Goal: Information Seeking & Learning: Learn about a topic

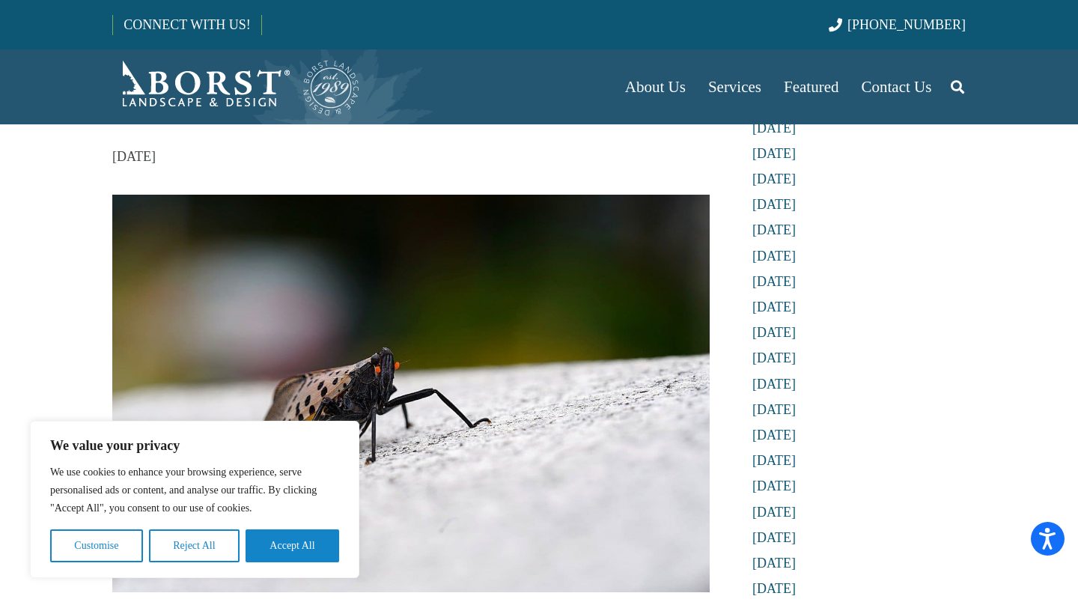
scroll to position [155, 0]
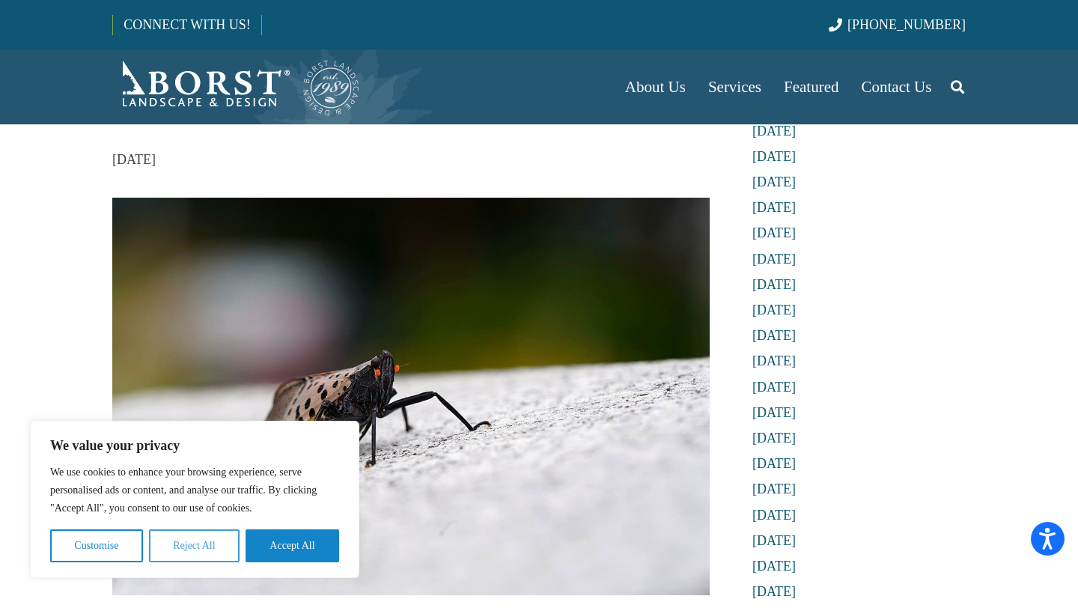
click at [173, 545] on button "Reject All" at bounding box center [194, 545] width 91 height 33
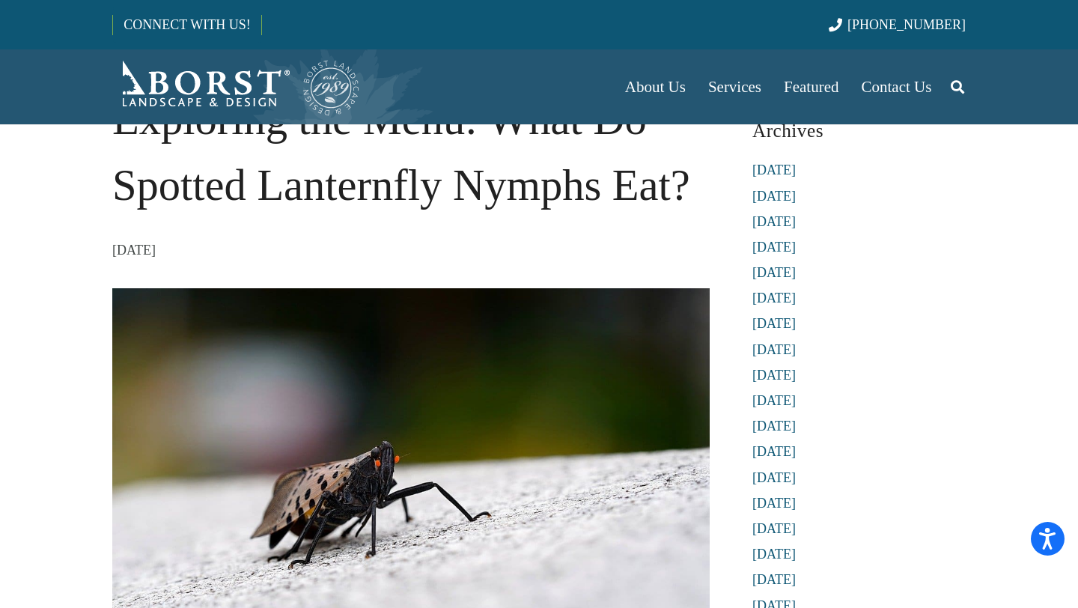
scroll to position [0, 0]
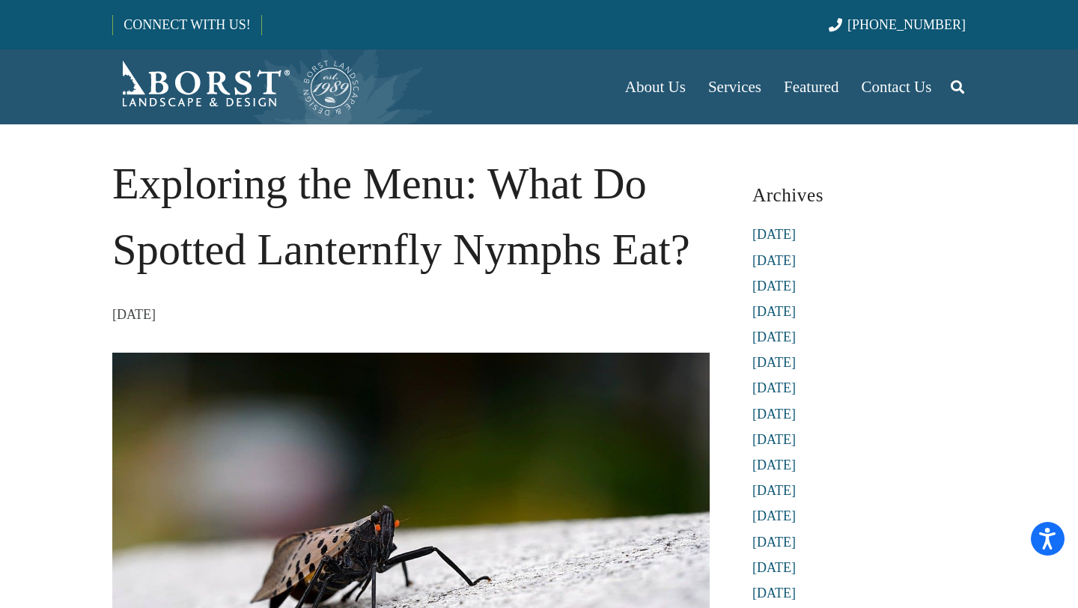
click at [459, 246] on h1 "Exploring the Menu: What Do Spotted Lanternfly Nymphs Eat?" at bounding box center [410, 217] width 597 height 132
drag, startPoint x: 504, startPoint y: 247, endPoint x: 560, endPoint y: 256, distance: 56.9
click at [559, 255] on h1 "Exploring the Menu: What Do Spotted Lanternfly Nymphs Eat?" at bounding box center [410, 217] width 597 height 132
click at [560, 256] on h1 "Exploring the Menu: What Do Spotted Lanternfly Nymphs Eat?" at bounding box center [410, 217] width 597 height 132
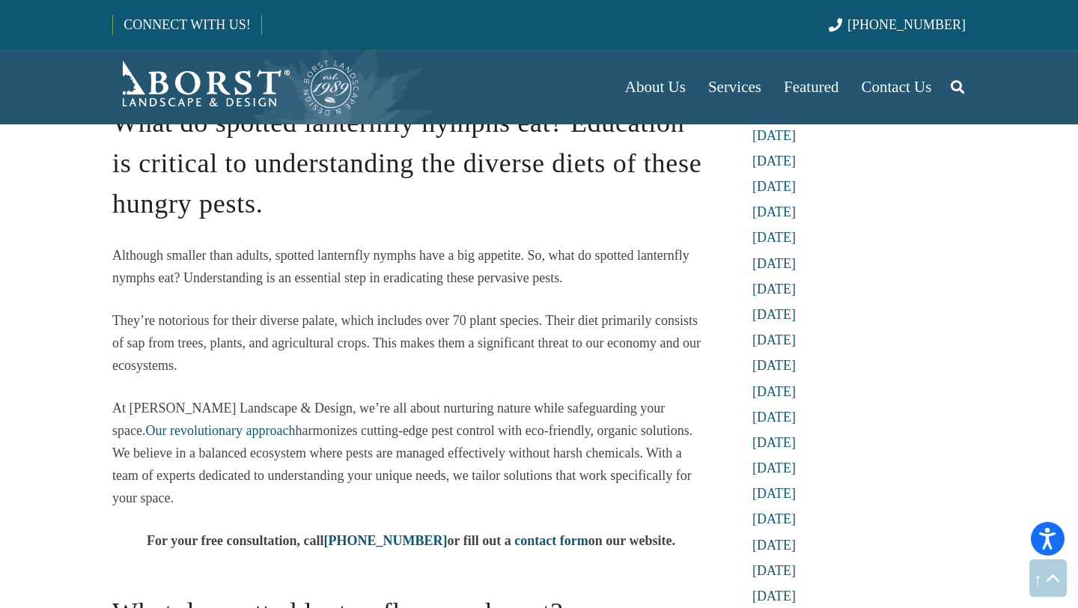
scroll to position [694, 0]
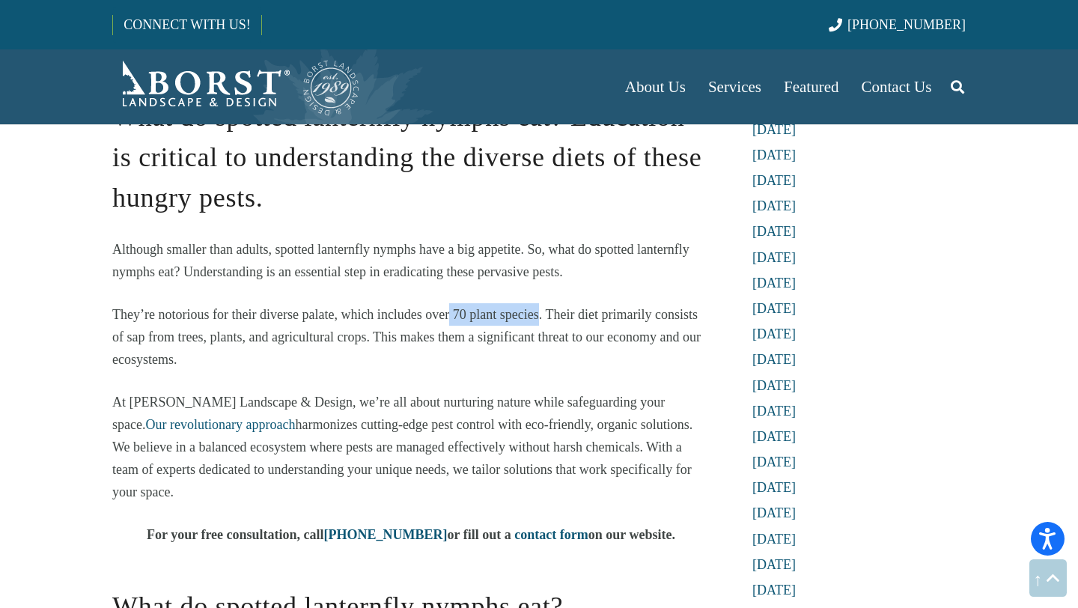
drag, startPoint x: 448, startPoint y: 312, endPoint x: 537, endPoint y: 317, distance: 89.3
click at [539, 317] on span "They’re notorious for their diverse palate, which includes over 70 plant specie…" at bounding box center [406, 337] width 588 height 60
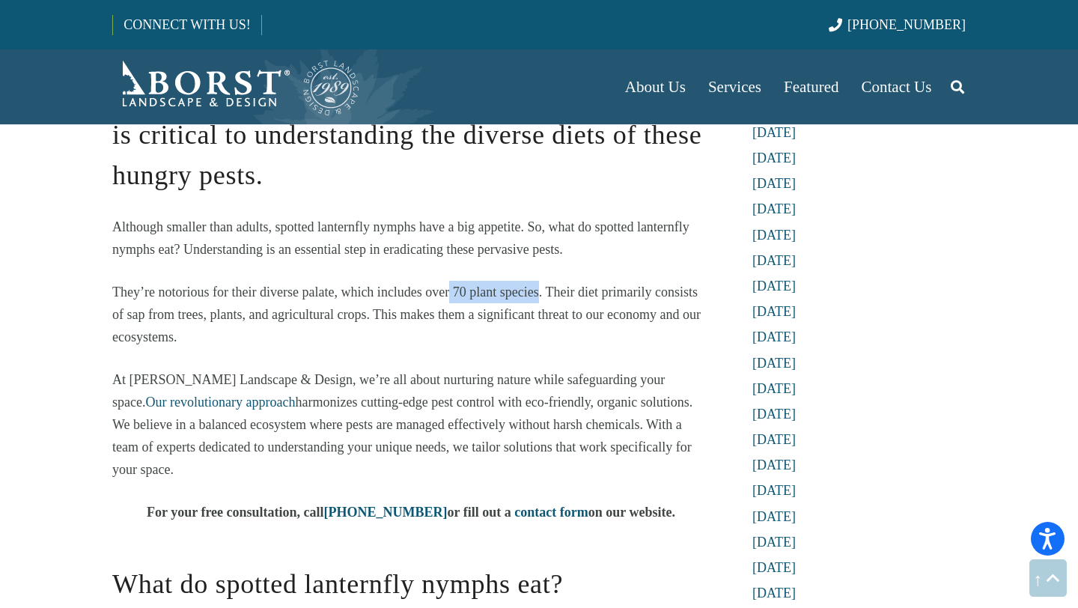
scroll to position [725, 0]
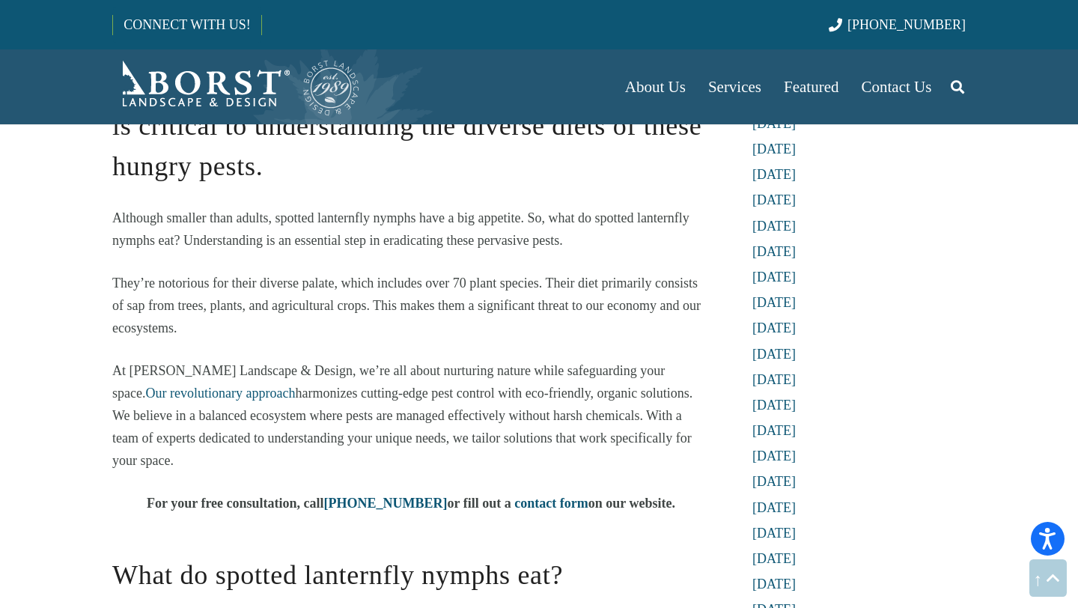
click at [537, 310] on span "They’re notorious for their diverse palate, which includes over 70 plant specie…" at bounding box center [406, 306] width 588 height 60
drag, startPoint x: 130, startPoint y: 307, endPoint x: 367, endPoint y: 311, distance: 236.6
click at [369, 311] on span "They’re notorious for their diverse palate, which includes over 70 plant specie…" at bounding box center [406, 306] width 588 height 60
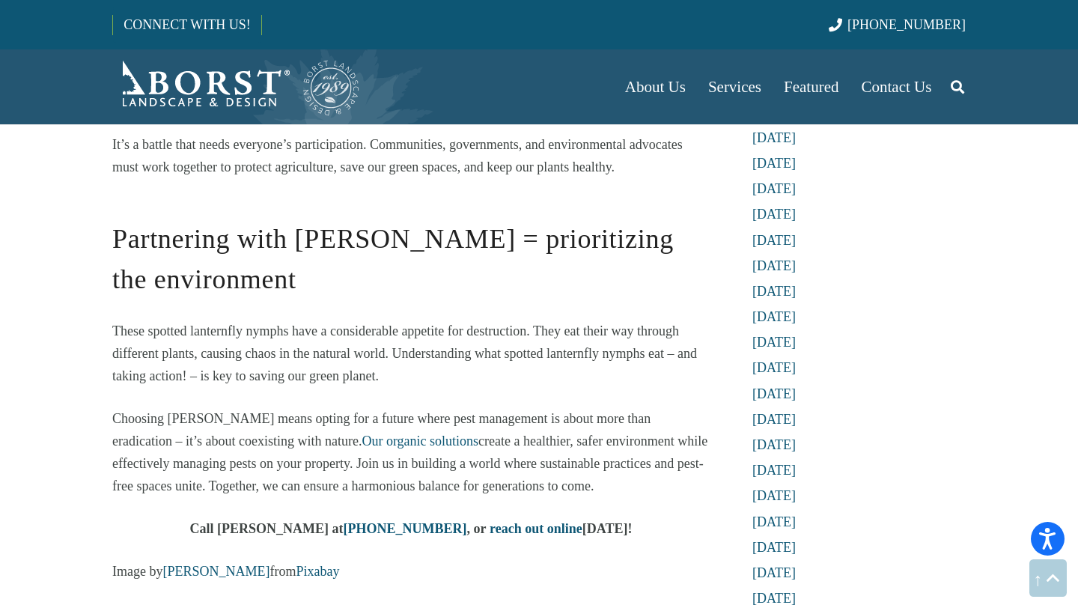
scroll to position [2079, 0]
